Goal: Information Seeking & Learning: Find specific page/section

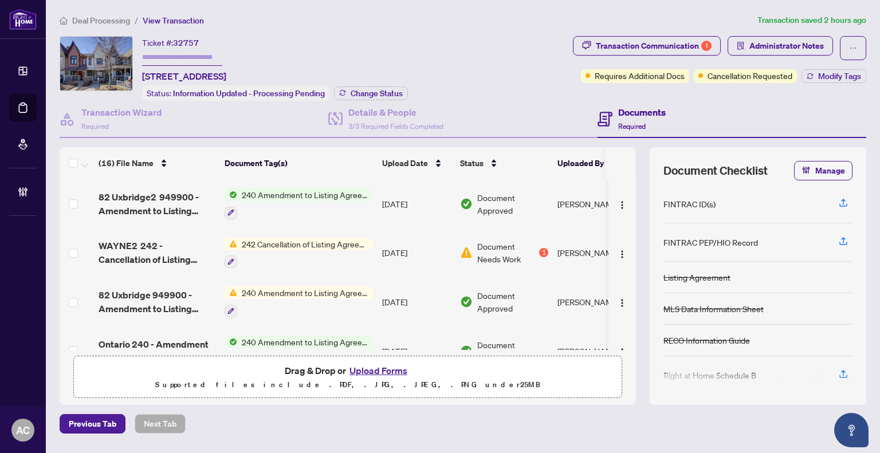
click at [108, 20] on span "Deal Processing" at bounding box center [101, 20] width 58 height 10
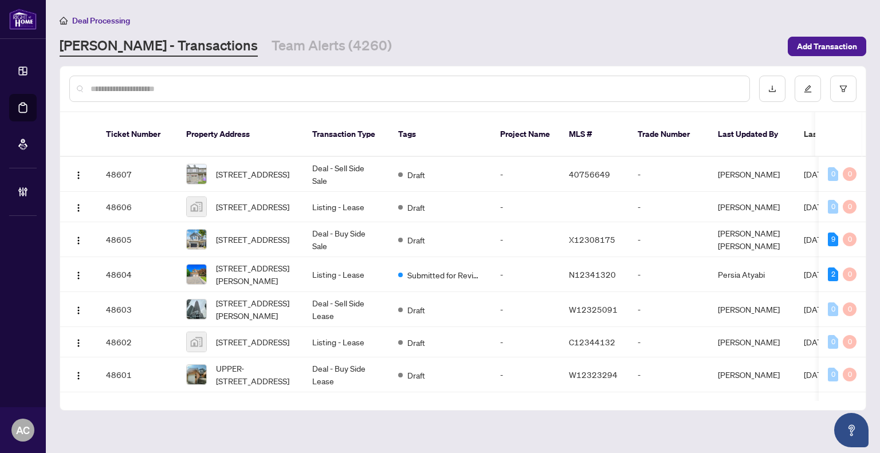
click at [167, 85] on input "text" at bounding box center [416, 88] width 650 height 13
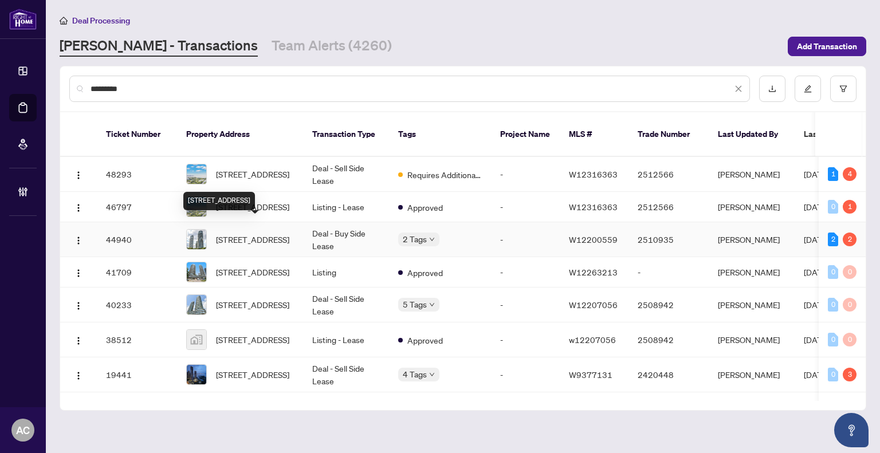
type input "*********"
click at [245, 233] on span "[STREET_ADDRESS]" at bounding box center [252, 239] width 73 height 13
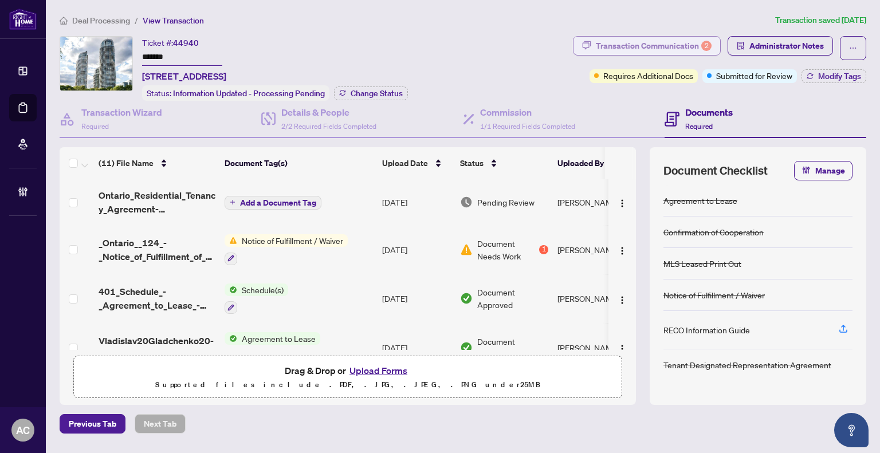
click at [648, 37] on div "Transaction Communication 2" at bounding box center [654, 46] width 116 height 18
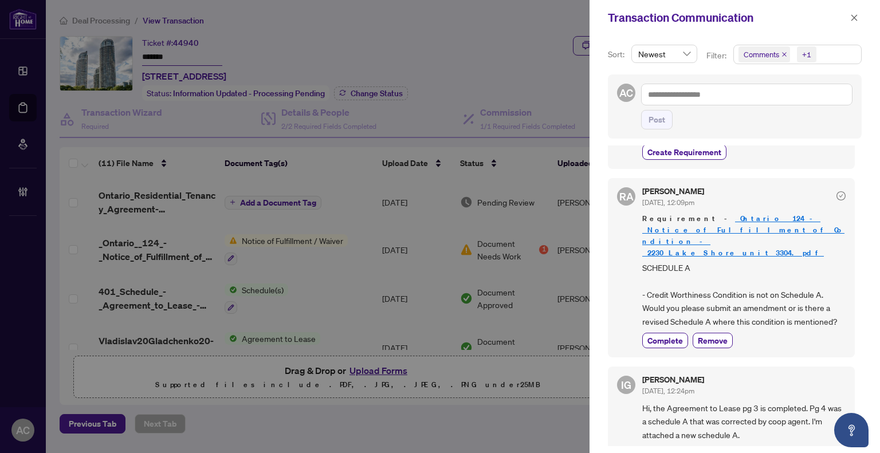
scroll to position [172, 0]
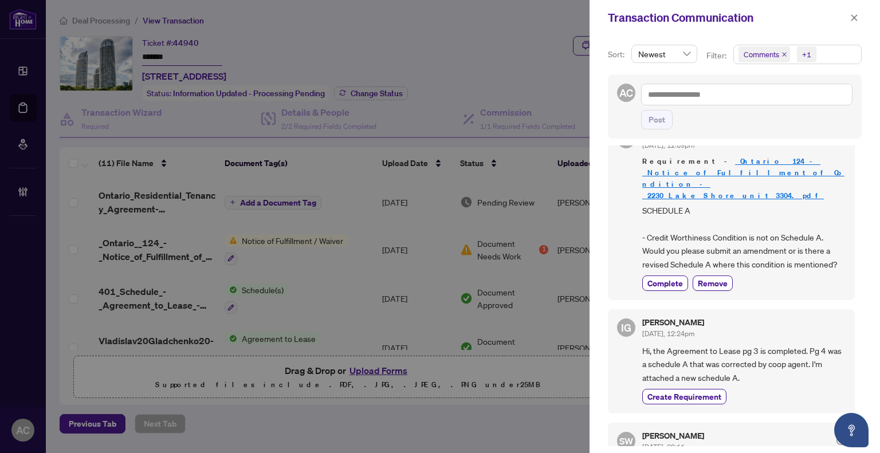
click at [705, 171] on link "_Ontario__124_-_Notice_of_Fulfillment_of_Condition_-_2230_Lake_Shore_unit_3304.…" at bounding box center [743, 178] width 202 height 44
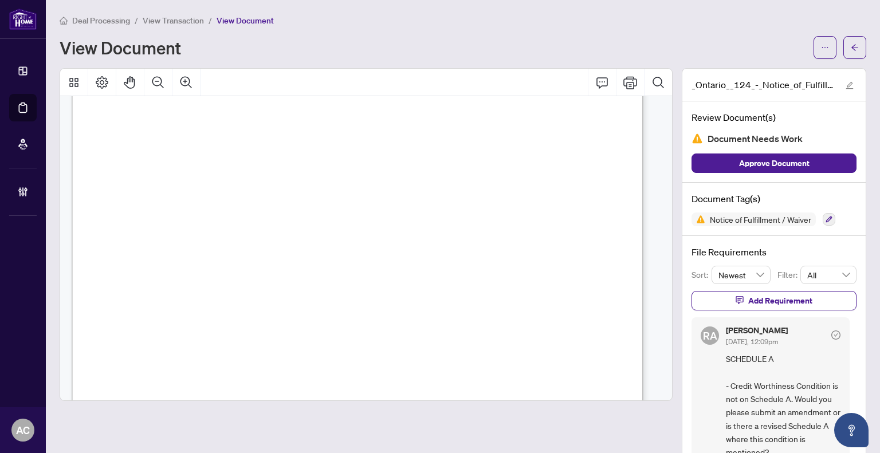
scroll to position [115, 0]
click at [167, 18] on span "View Transaction" at bounding box center [173, 20] width 61 height 10
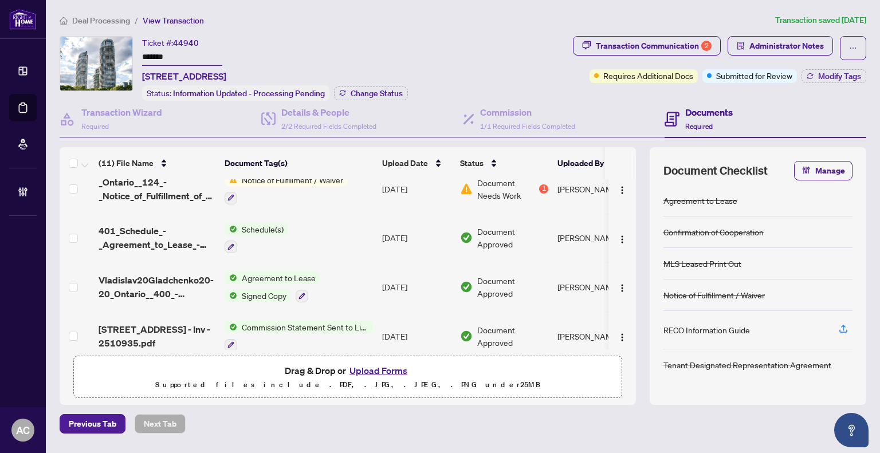
scroll to position [115, 0]
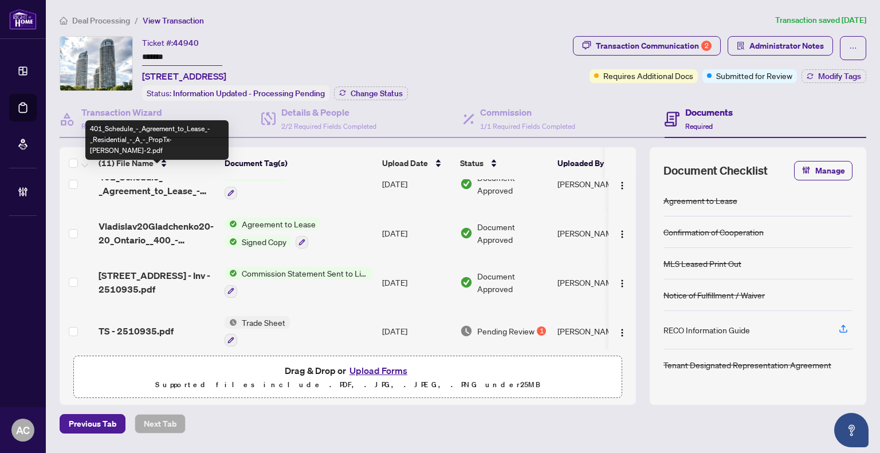
click at [174, 185] on span "401_Schedule_-_Agreement_to_Lease_-_Residential_-_A_-_PropTx-[PERSON_NAME]-2.pdf" at bounding box center [157, 183] width 117 height 27
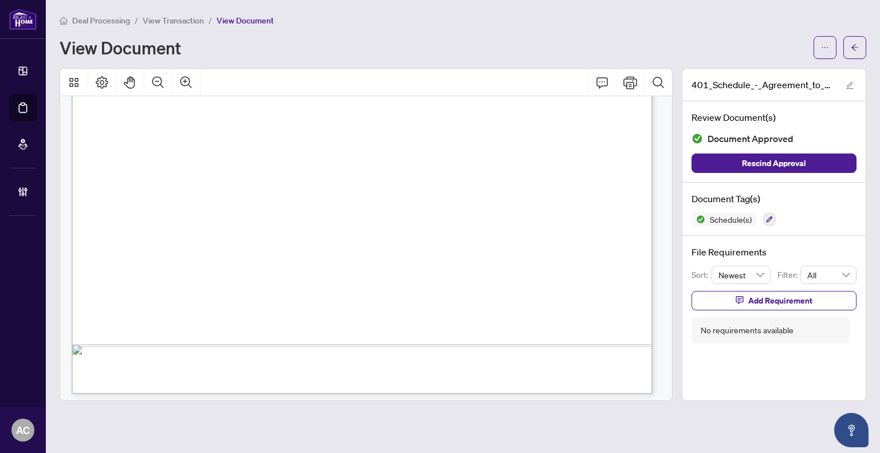
scroll to position [1240, 0]
click at [269, 288] on div "Form 401 Revised 2023 Page 1 of 1 The trademarks REALTOR®, REALTORS®, MLS®, Mul…" at bounding box center [553, 261] width 962 height 1245
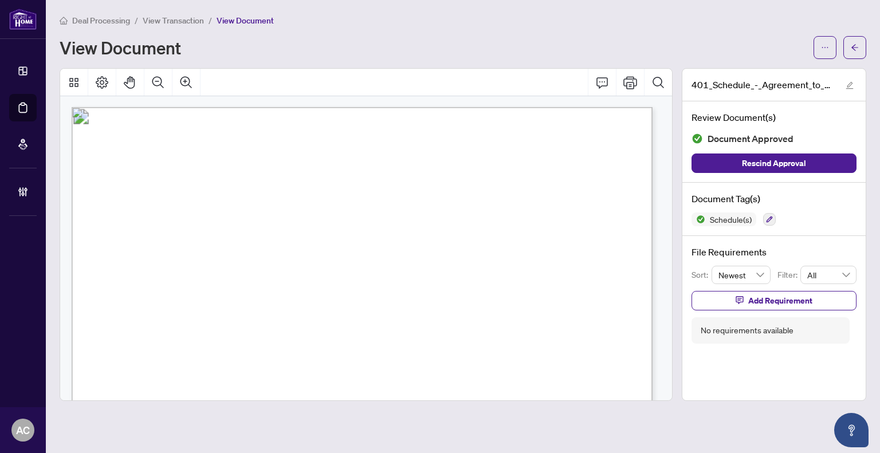
scroll to position [0, 0]
click at [176, 22] on span "View Transaction" at bounding box center [173, 20] width 61 height 10
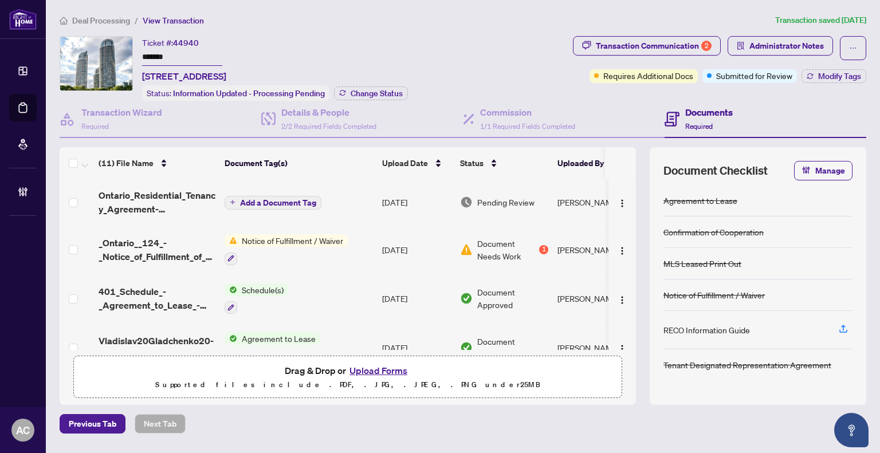
scroll to position [57, 0]
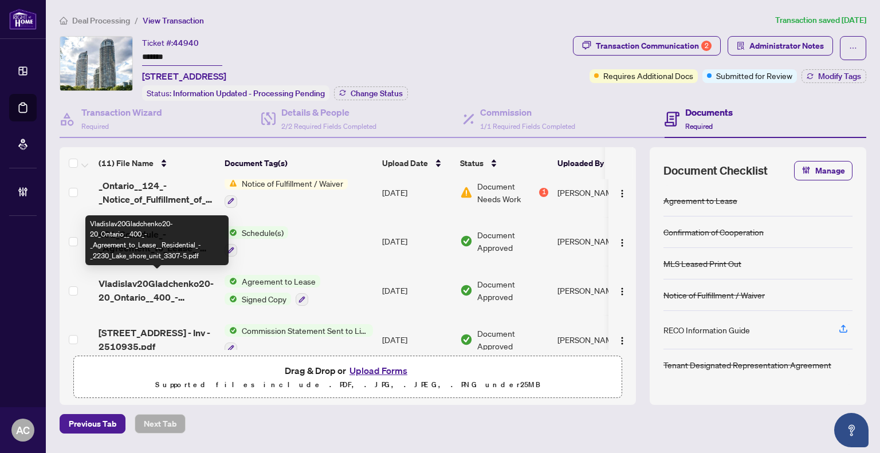
click at [162, 288] on span "Vladislav20Gladchenko20-20_Ontario__400_-_Agreement_to_Lease__Residential_-_223…" at bounding box center [157, 290] width 117 height 27
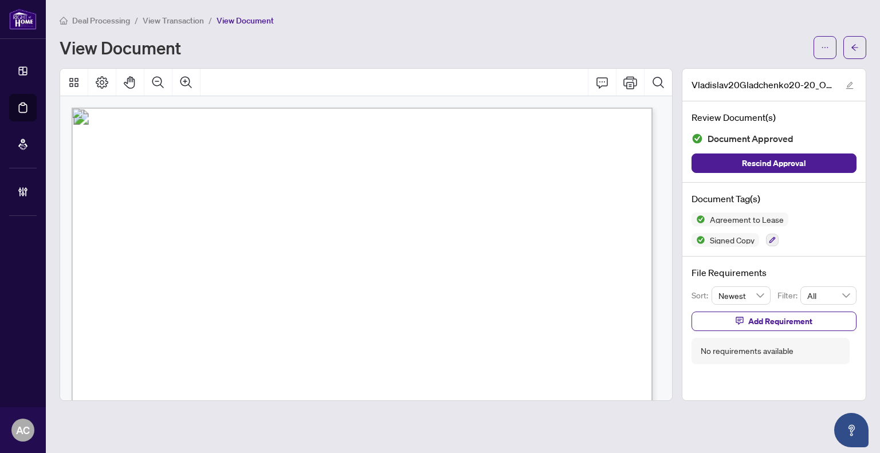
click at [169, 20] on span "View Transaction" at bounding box center [173, 20] width 61 height 10
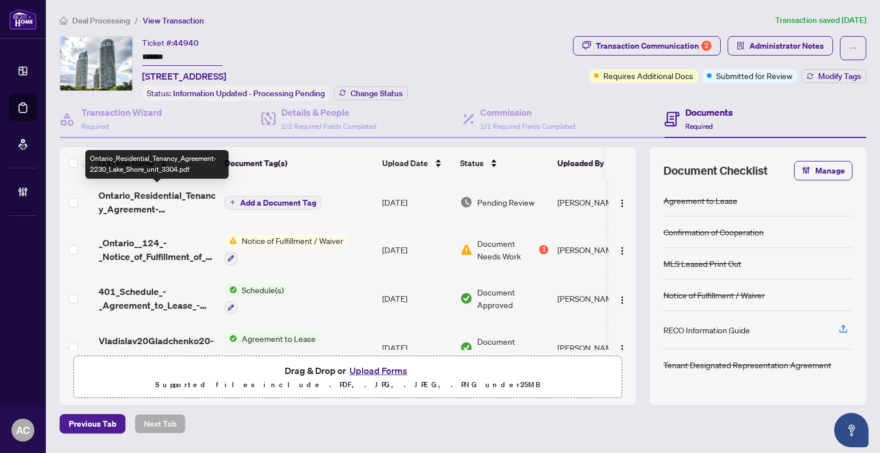
click at [186, 200] on span "Ontario_Residential_Tenancy_Agreement-2230_Lake_Shore_unit_3304.pdf" at bounding box center [157, 201] width 117 height 27
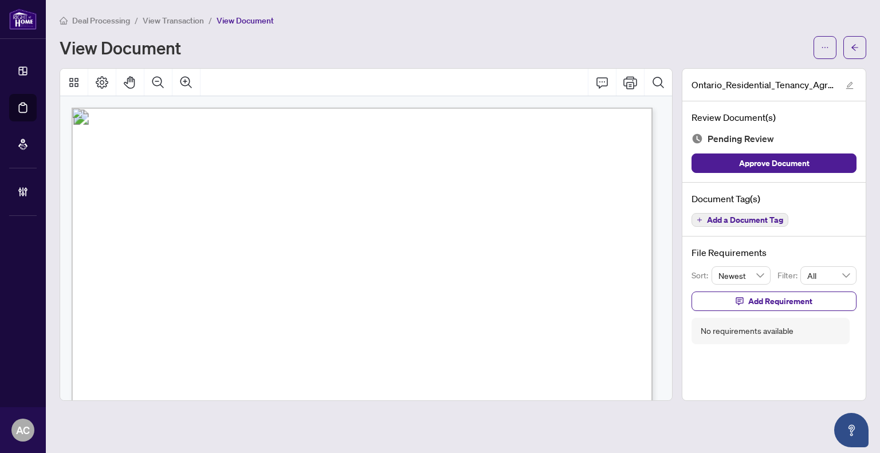
click at [176, 18] on span "View Transaction" at bounding box center [173, 20] width 61 height 10
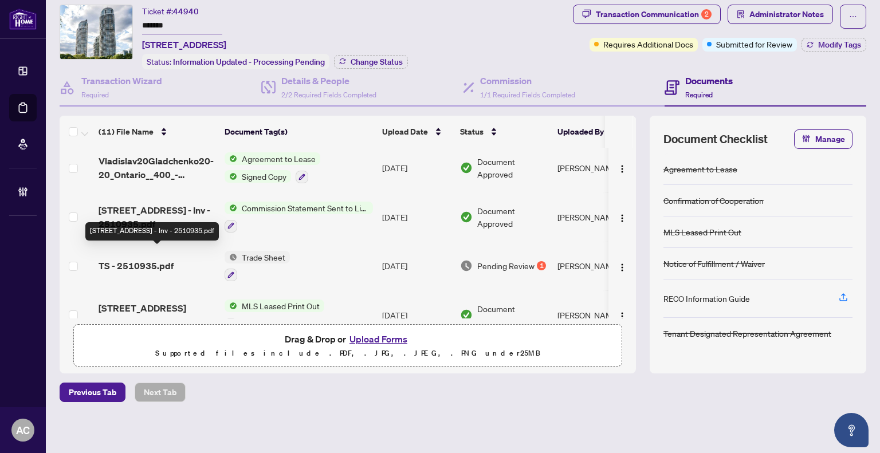
scroll to position [74, 0]
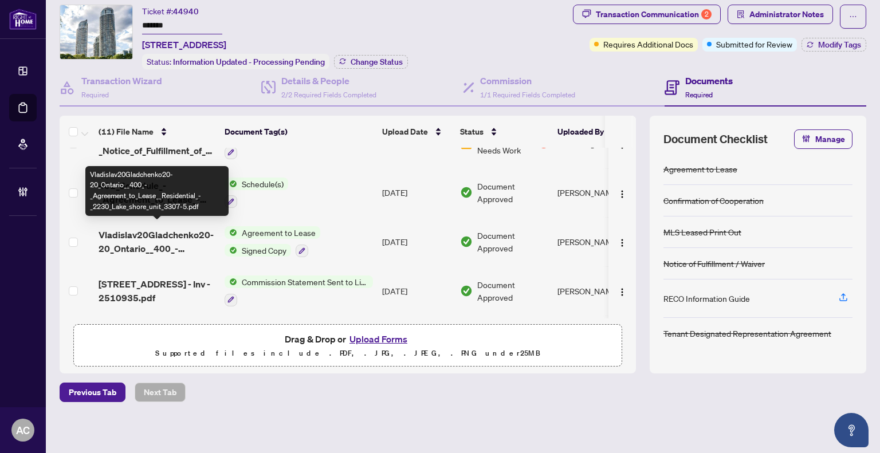
click at [158, 243] on span "Vladislav20Gladchenko20-20_Ontario__400_-_Agreement_to_Lease__Residential_-_223…" at bounding box center [157, 241] width 117 height 27
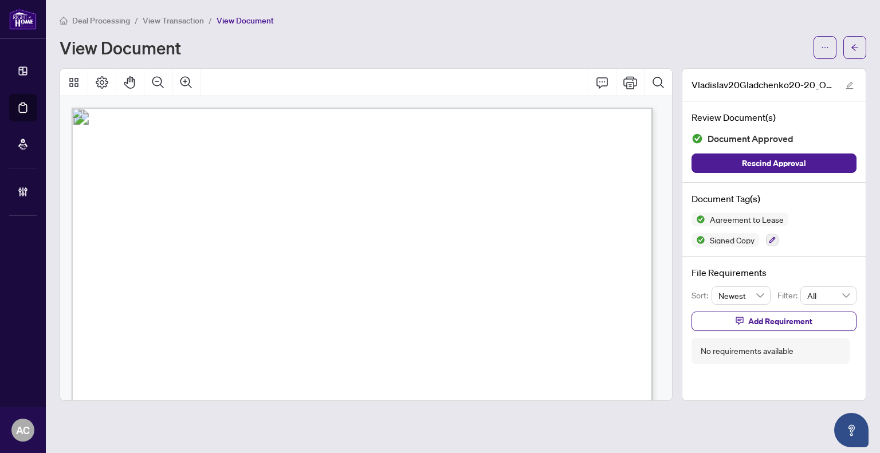
click at [180, 19] on span "View Transaction" at bounding box center [173, 20] width 61 height 10
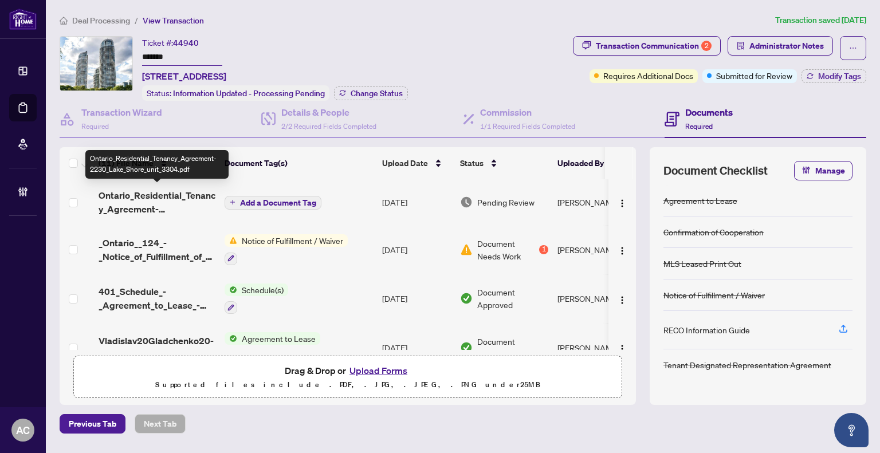
click at [142, 202] on span "Ontario_Residential_Tenancy_Agreement-2230_Lake_Shore_unit_3304.pdf" at bounding box center [157, 201] width 117 height 27
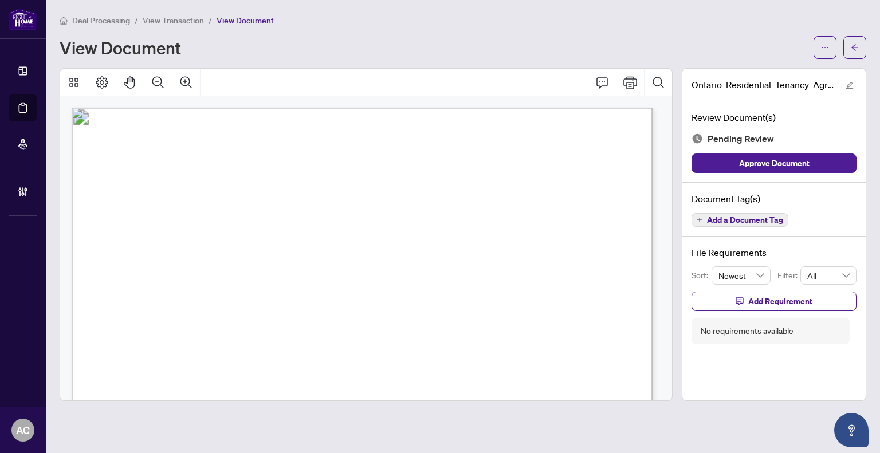
click at [176, 23] on span "View Transaction" at bounding box center [173, 20] width 61 height 10
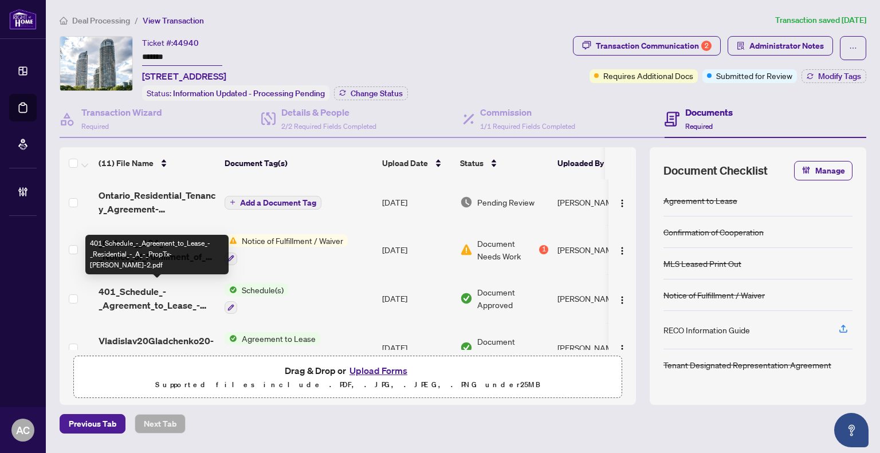
click at [140, 297] on span "401_Schedule_-_Agreement_to_Lease_-_Residential_-_A_-_PropTx-[PERSON_NAME]-2.pdf" at bounding box center [157, 298] width 117 height 27
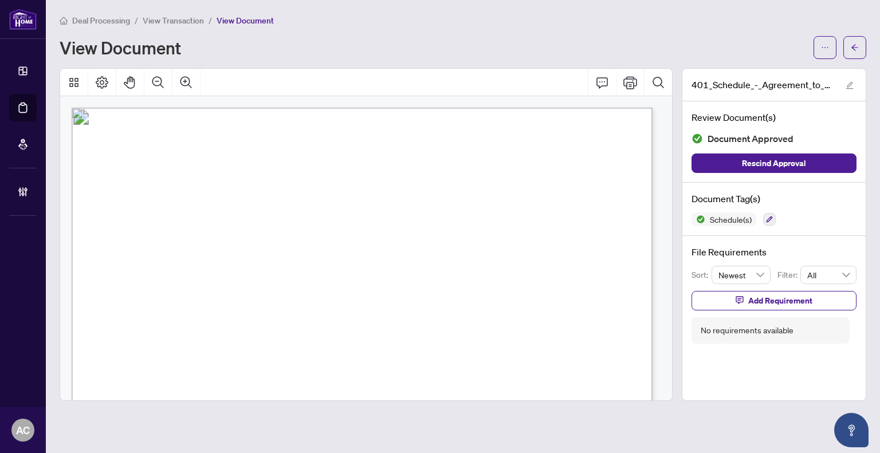
click at [175, 18] on span "View Transaction" at bounding box center [173, 20] width 61 height 10
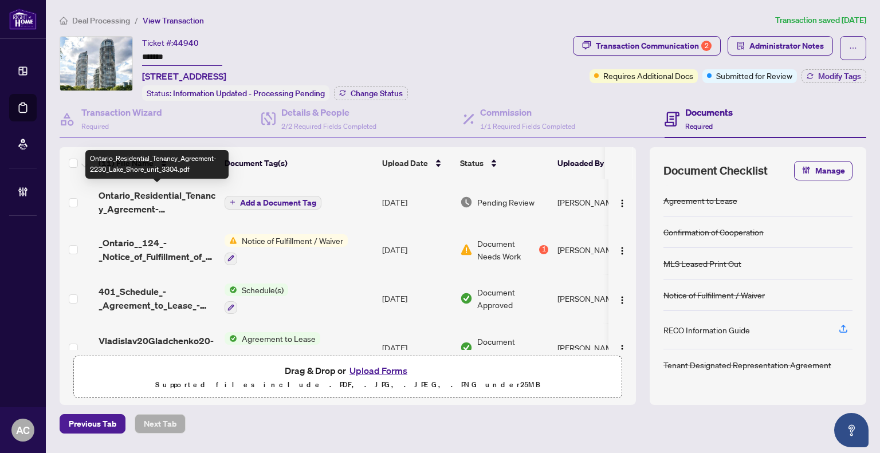
click at [126, 198] on span "Ontario_Residential_Tenancy_Agreement-2230_Lake_Shore_unit_3304.pdf" at bounding box center [157, 201] width 117 height 27
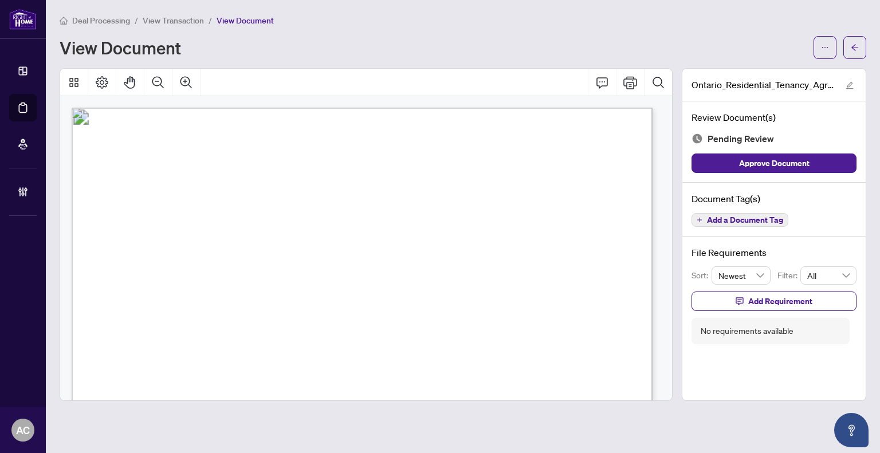
click at [171, 16] on span "View Transaction" at bounding box center [173, 20] width 61 height 10
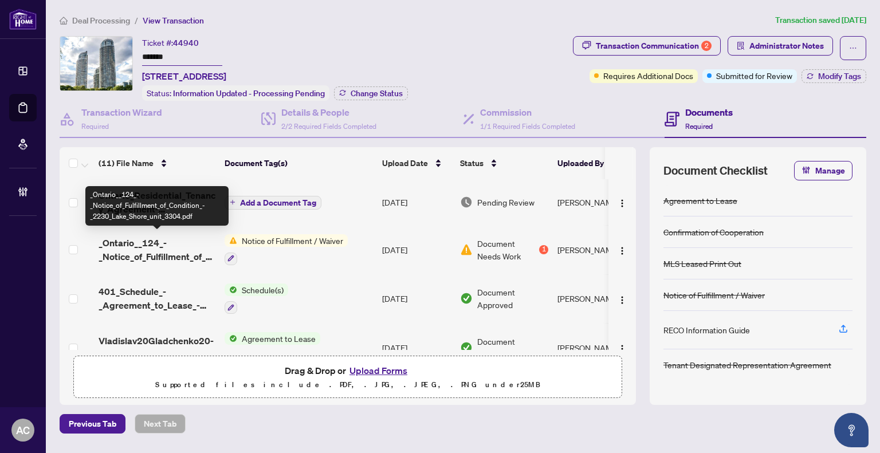
click at [150, 249] on span "_Ontario__124_-_Notice_of_Fulfillment_of_Condition_-_2230_Lake_Shore_unit_3304.…" at bounding box center [157, 249] width 117 height 27
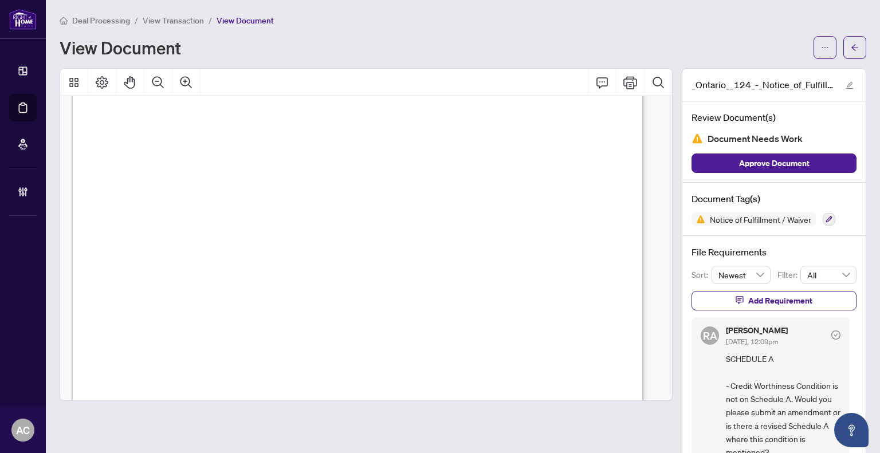
scroll to position [114, 0]
drag, startPoint x: 107, startPoint y: 216, endPoint x: 114, endPoint y: 215, distance: 6.9
click at [197, 241] on span "Unless the Landlord gives notice in writing delivered to the Tenant or to the T…" at bounding box center [355, 243] width 489 height 9
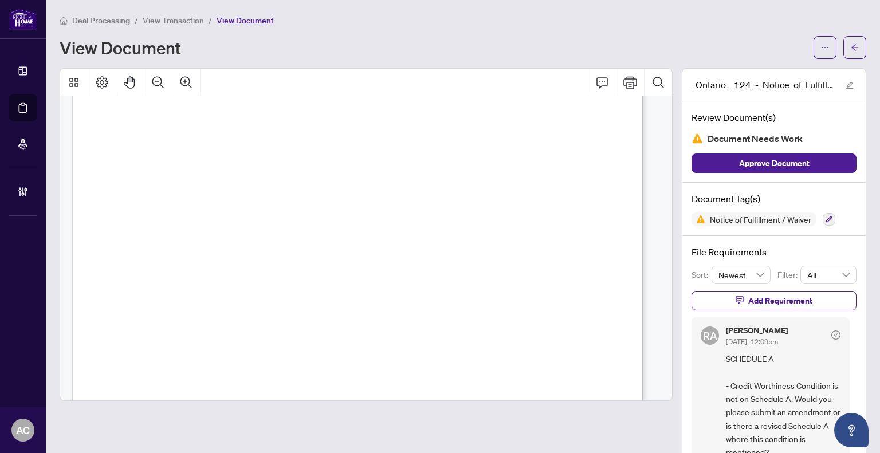
click at [180, 18] on span "View Transaction" at bounding box center [173, 20] width 61 height 10
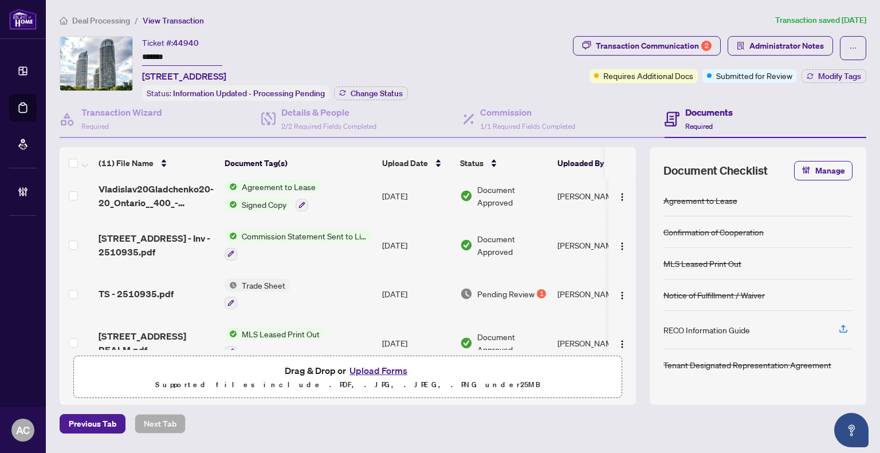
scroll to position [132, 0]
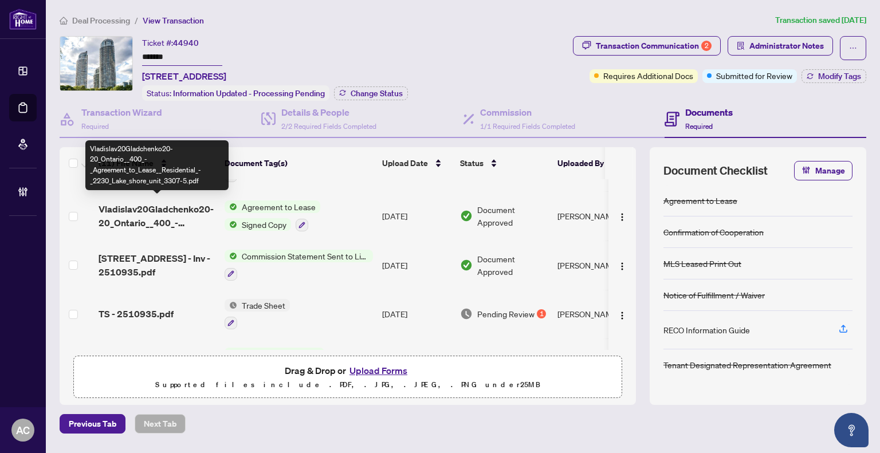
click at [164, 216] on span "Vladislav20Gladchenko20-20_Ontario__400_-_Agreement_to_Lease__Residential_-_223…" at bounding box center [157, 215] width 117 height 27
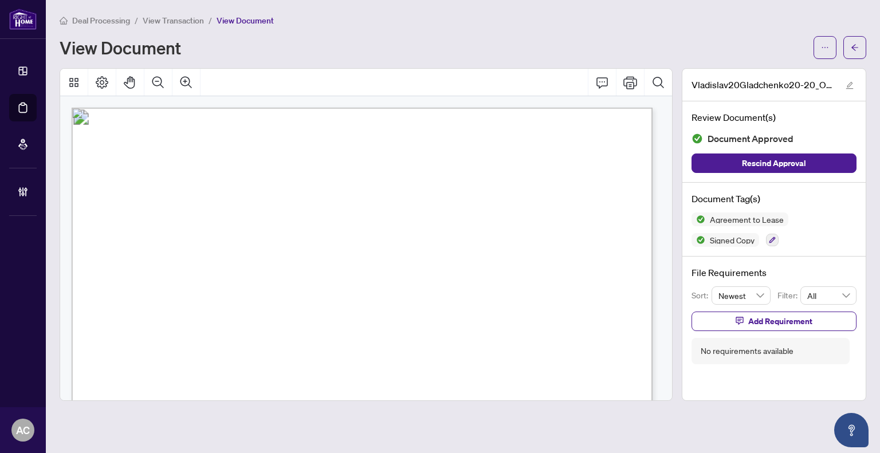
click at [176, 20] on span "View Transaction" at bounding box center [173, 20] width 61 height 10
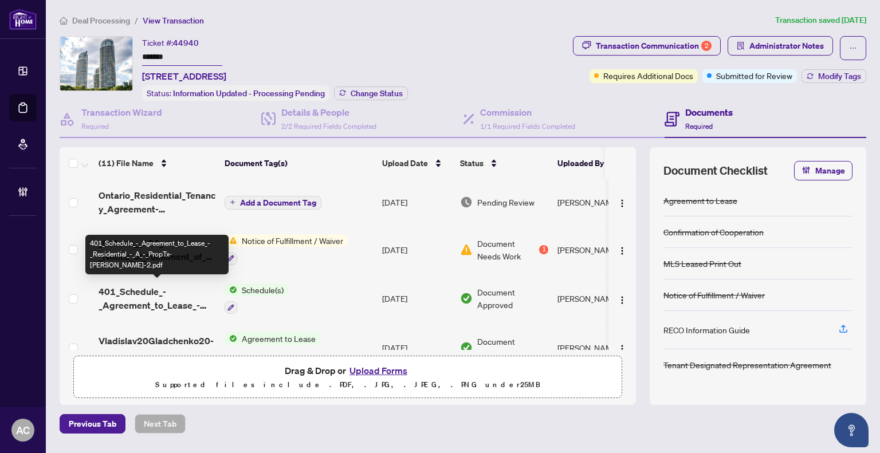
click at [154, 290] on span "401_Schedule_-_Agreement_to_Lease_-_Residential_-_A_-_PropTx-[PERSON_NAME]-2.pdf" at bounding box center [157, 298] width 117 height 27
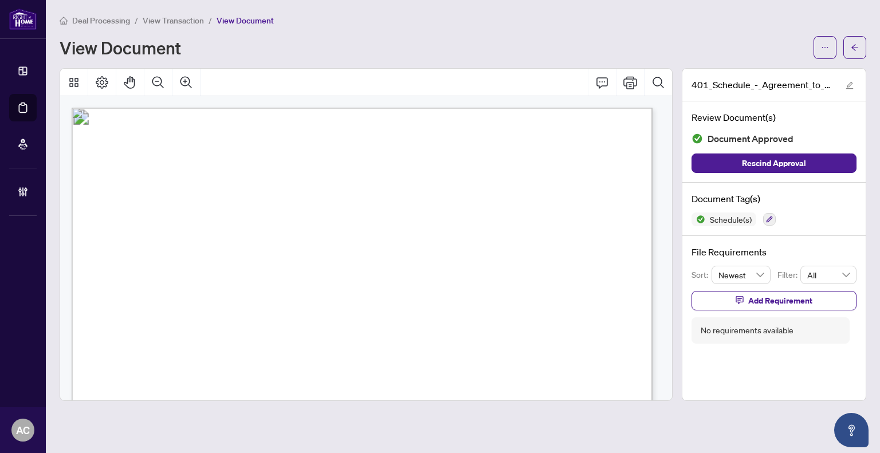
drag, startPoint x: 330, startPoint y: 148, endPoint x: 239, endPoint y: 148, distance: 91.1
click at [243, 162] on span "Agreement to Lease - Residential" at bounding box center [318, 165] width 153 height 15
click at [166, 18] on span "View Transaction" at bounding box center [173, 20] width 61 height 10
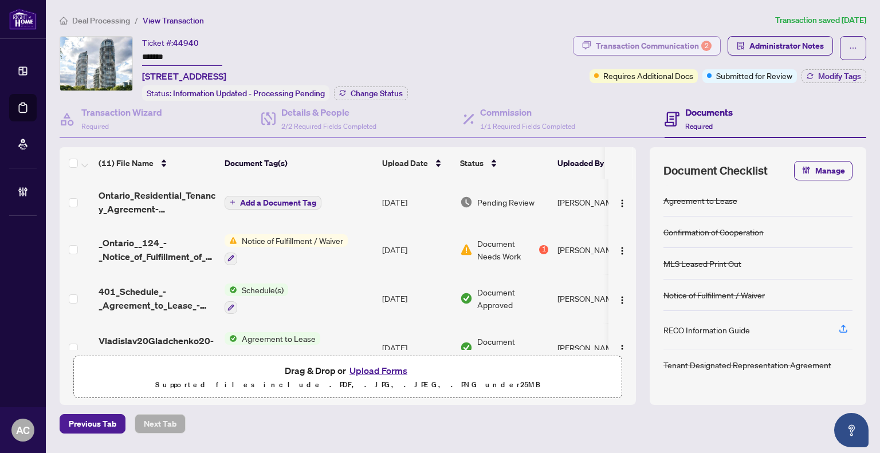
click at [612, 37] on div "Transaction Communication 2" at bounding box center [654, 46] width 116 height 18
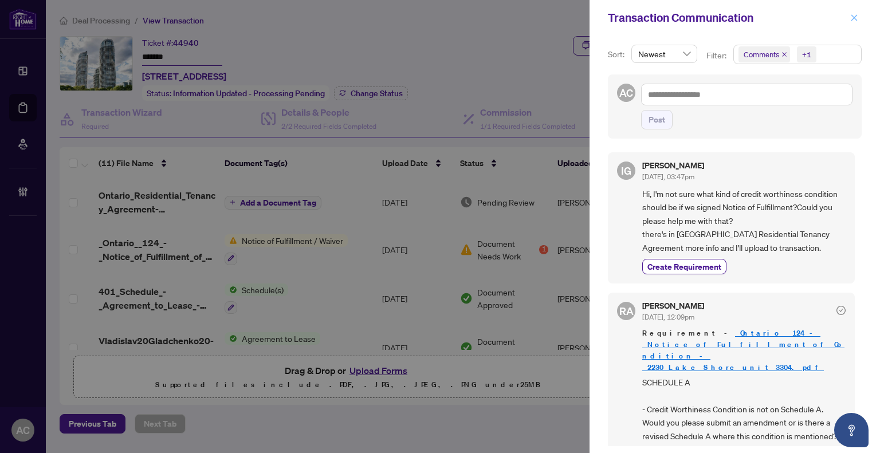
click at [858, 17] on icon "close" at bounding box center [854, 18] width 8 height 8
